Goal: Navigation & Orientation: Understand site structure

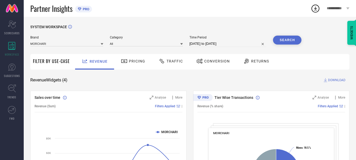
click at [254, 64] on div "Returns" at bounding box center [256, 61] width 28 height 9
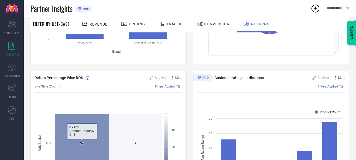
scroll to position [53, 0]
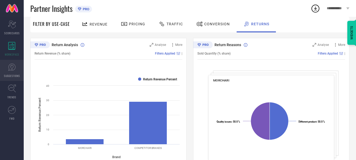
click at [7, 73] on link "SUGGESTIONS" at bounding box center [12, 70] width 24 height 21
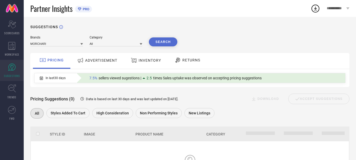
click at [187, 62] on span "RETURNS" at bounding box center [191, 60] width 18 height 4
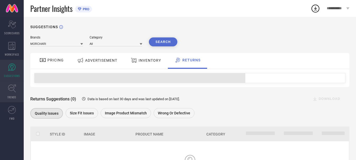
click at [0, 94] on link "TRENDS" at bounding box center [12, 91] width 24 height 21
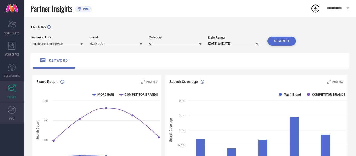
click at [22, 113] on link "FWD" at bounding box center [12, 113] width 24 height 21
